Goal: Find specific page/section: Find specific page/section

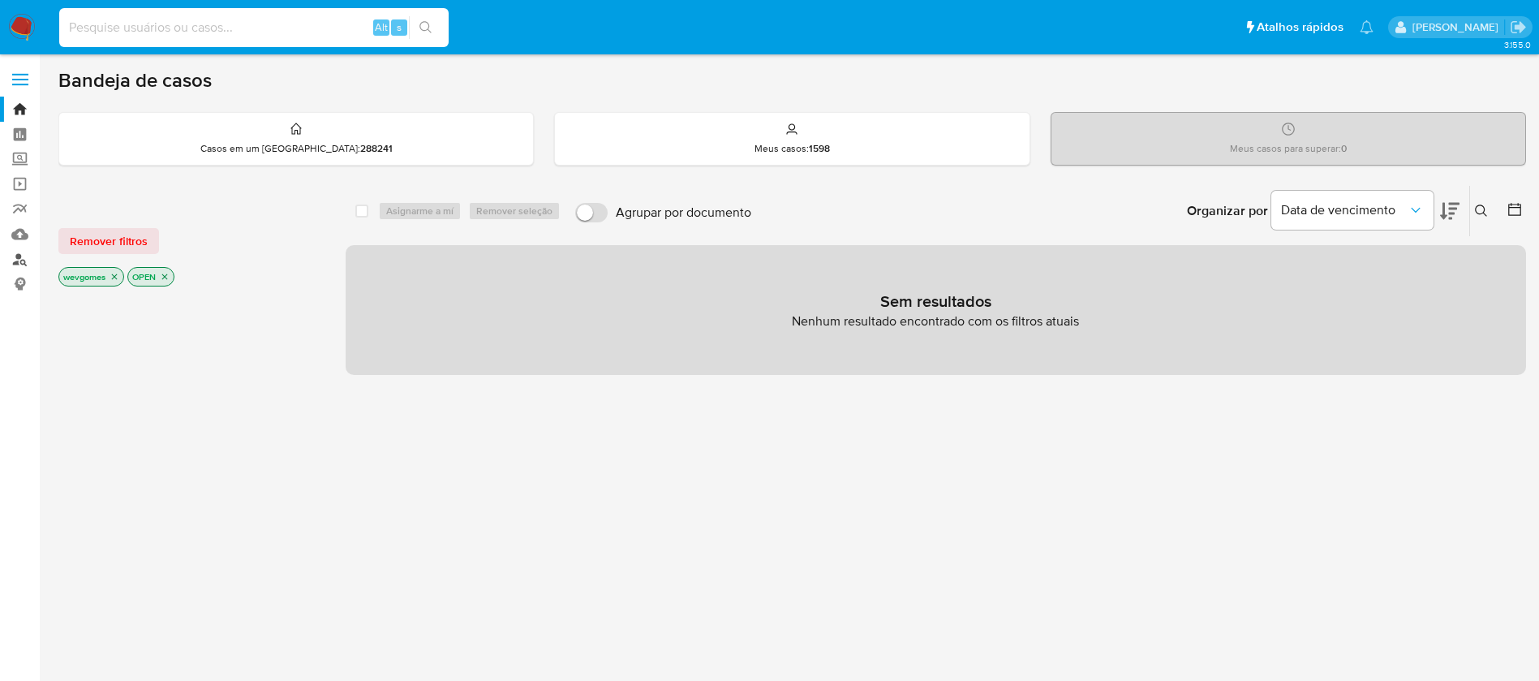
click at [19, 258] on link "Localizador de pessoas" at bounding box center [96, 259] width 193 height 25
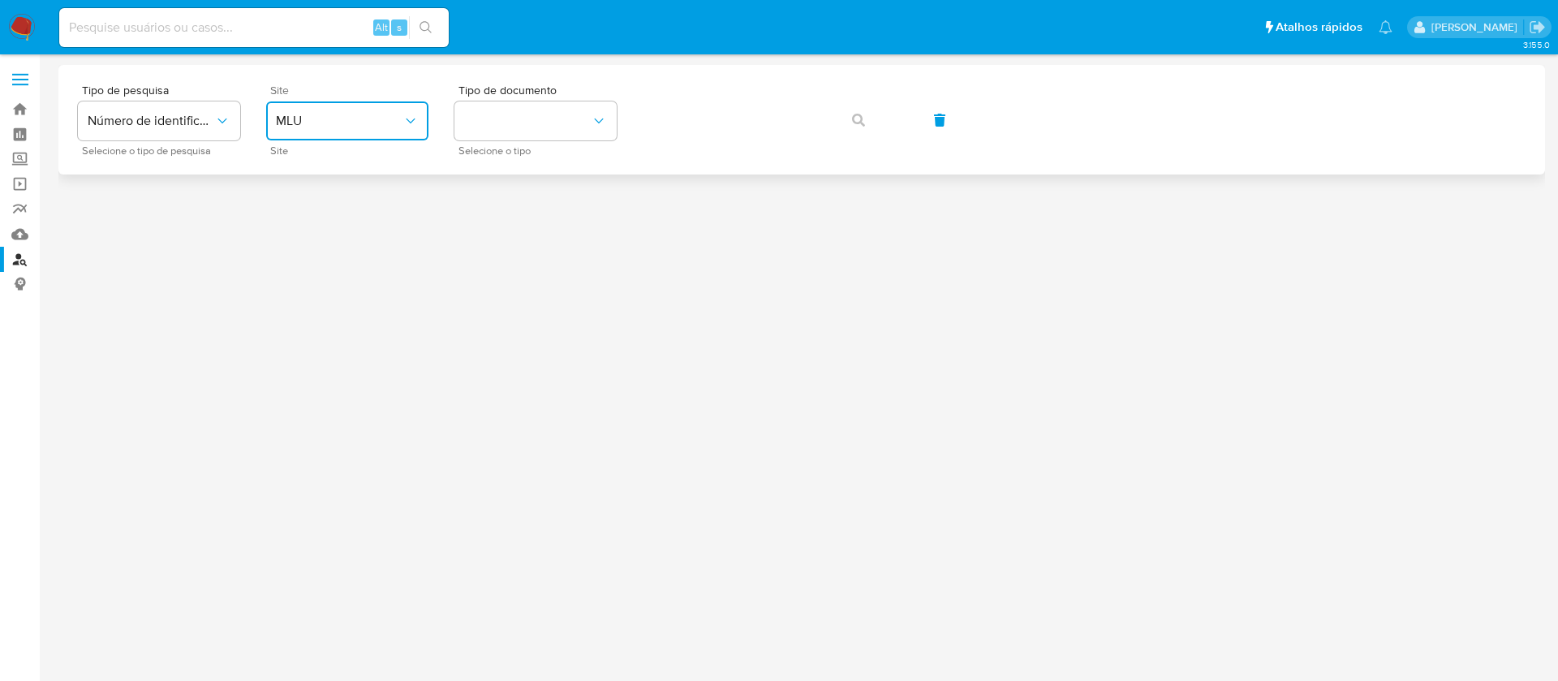
drag, startPoint x: 395, startPoint y: 123, endPoint x: 385, endPoint y: 132, distance: 13.8
click at [394, 123] on span "MLU" at bounding box center [339, 121] width 127 height 16
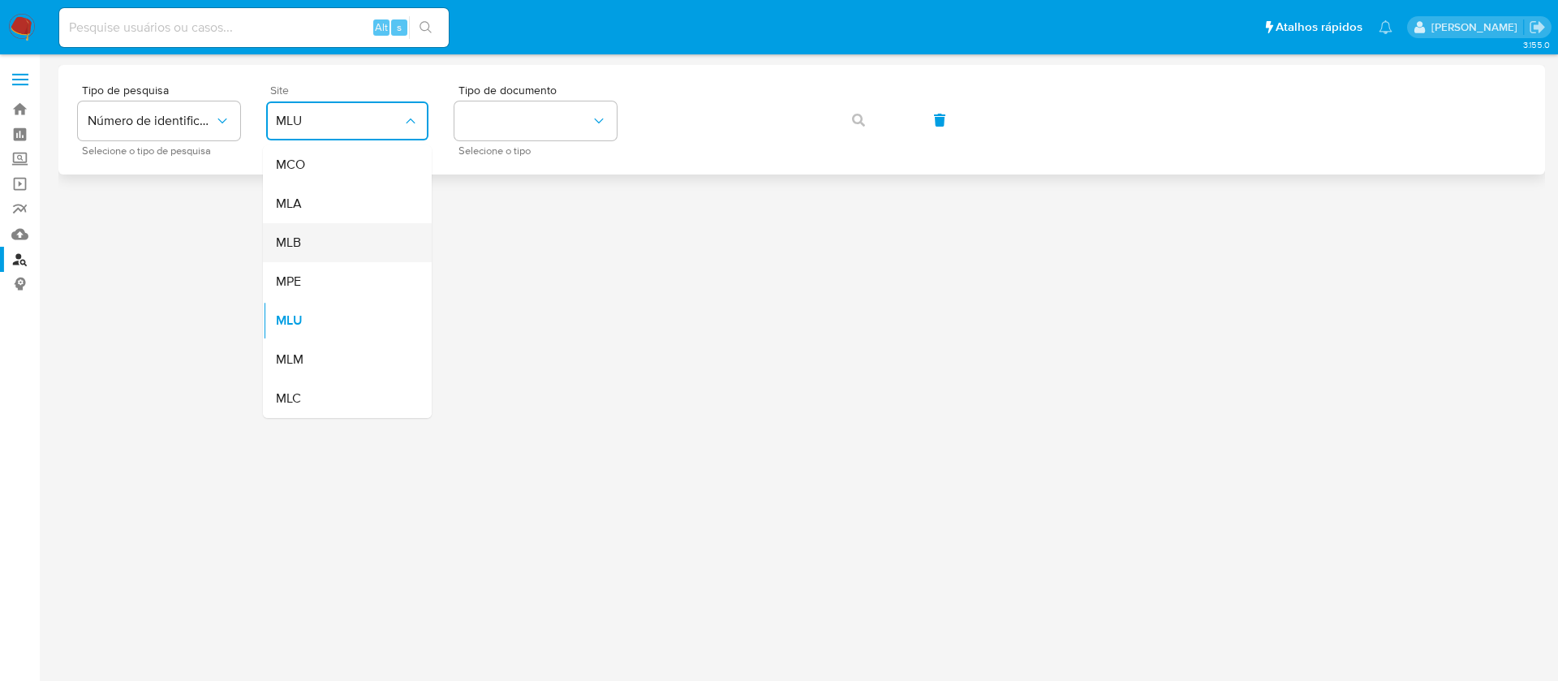
click at [303, 239] on div "MLB" at bounding box center [342, 242] width 133 height 39
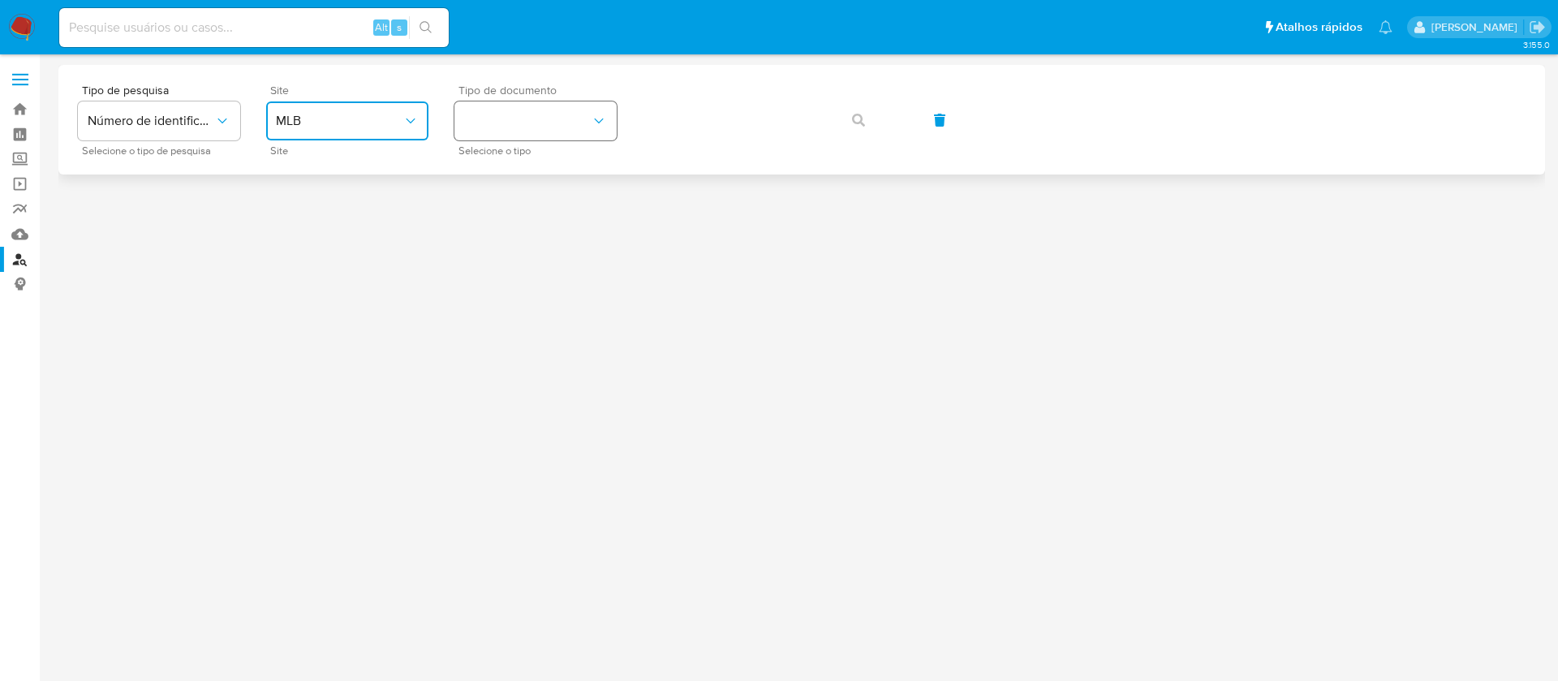
click at [528, 133] on button "identificationType" at bounding box center [535, 120] width 162 height 39
click at [492, 175] on span "CNPJ" at bounding box center [479, 182] width 30 height 15
click at [846, 125] on button "button" at bounding box center [858, 120] width 55 height 39
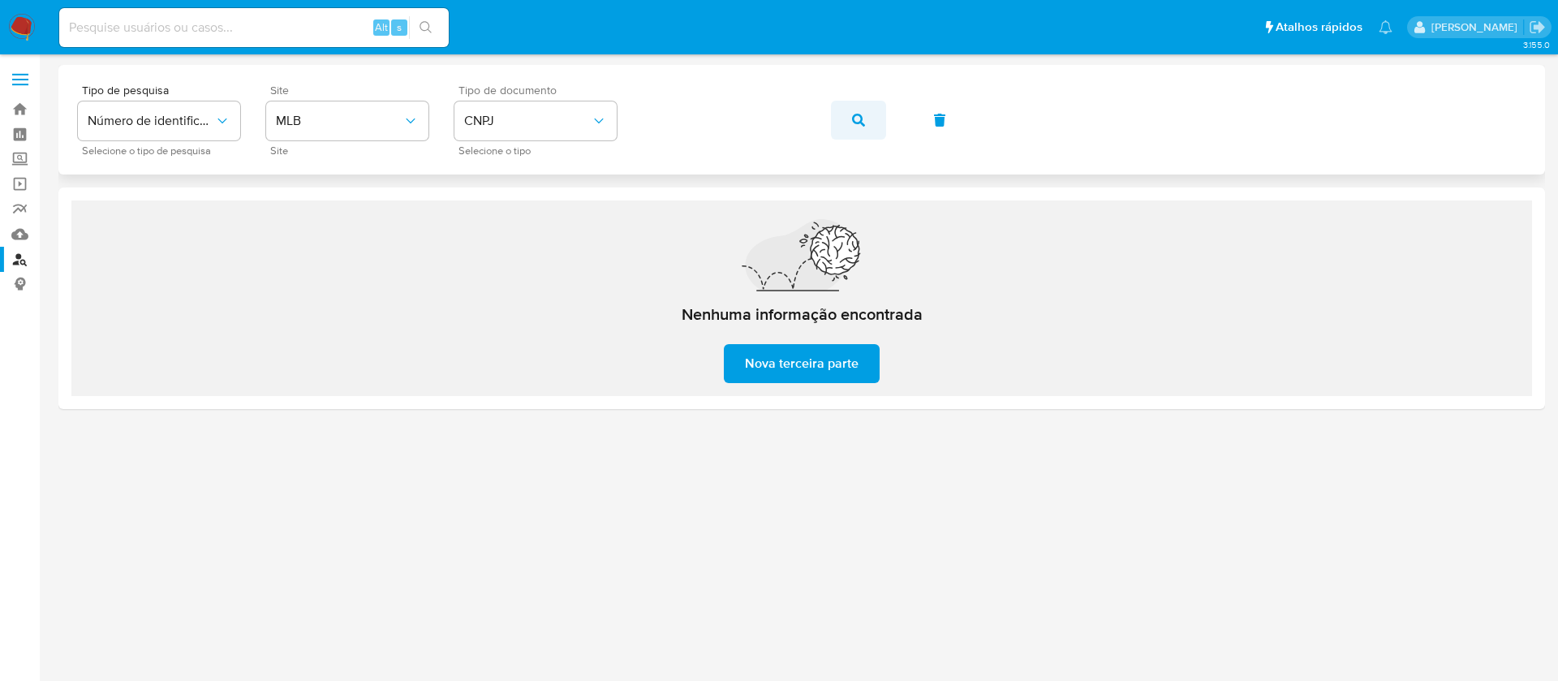
click at [867, 120] on button "button" at bounding box center [858, 120] width 55 height 39
click at [850, 127] on button "button" at bounding box center [858, 120] width 55 height 39
click at [868, 117] on button "button" at bounding box center [858, 120] width 55 height 39
click at [858, 122] on icon "button" at bounding box center [858, 120] width 13 height 13
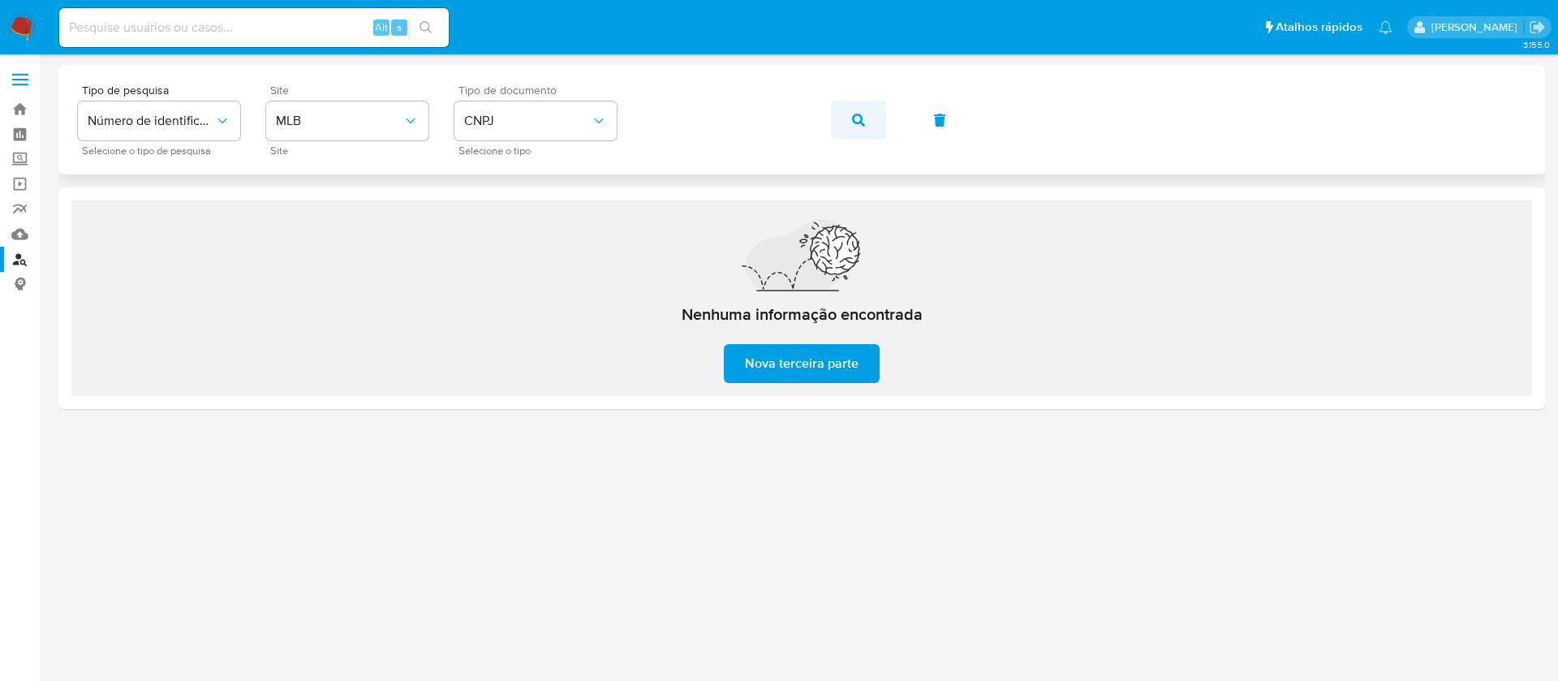
click at [853, 124] on icon "button" at bounding box center [858, 120] width 13 height 13
click at [855, 123] on icon "button" at bounding box center [858, 120] width 13 height 13
click at [871, 116] on button "button" at bounding box center [858, 120] width 55 height 39
click at [859, 119] on icon "button" at bounding box center [858, 120] width 13 height 13
click at [858, 129] on span "button" at bounding box center [858, 120] width 13 height 36
